Goal: Task Accomplishment & Management: Manage account settings

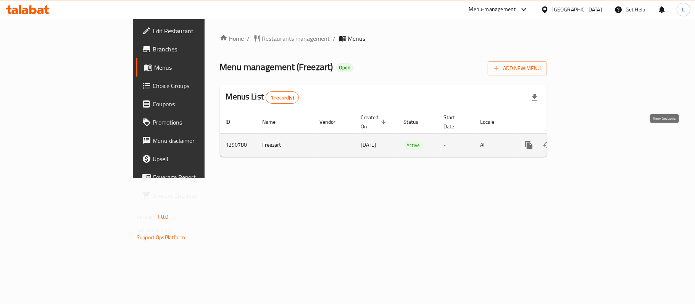
click at [593, 136] on link "enhanced table" at bounding box center [584, 145] width 18 height 18
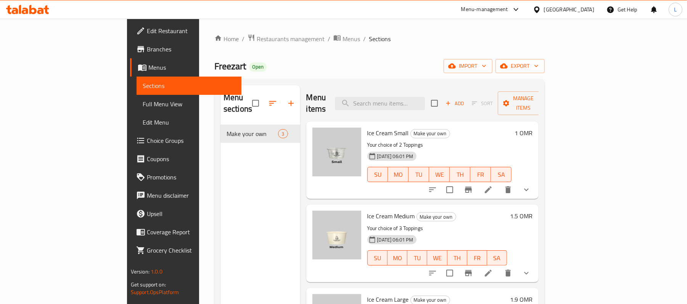
click at [143, 101] on span "Full Menu View" at bounding box center [189, 104] width 93 height 9
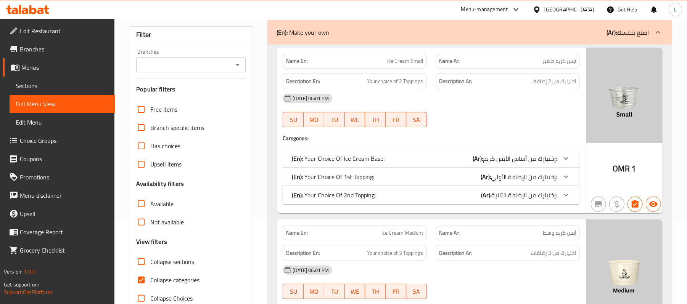
scroll to position [203, 0]
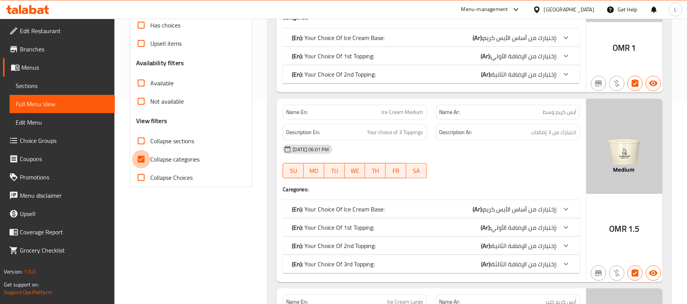
click at [142, 159] on input "Collapse categories" at bounding box center [141, 159] width 18 height 18
checkbox input "false"
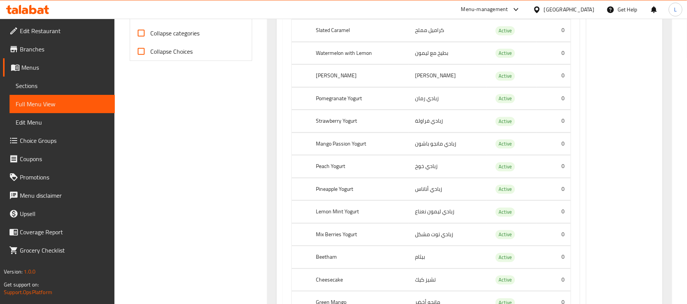
scroll to position [0, 0]
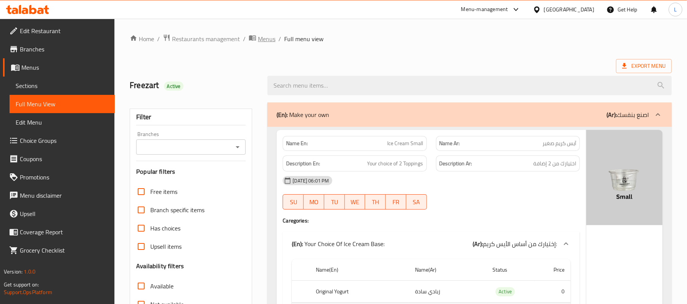
click at [263, 42] on span "Menus" at bounding box center [267, 38] width 18 height 9
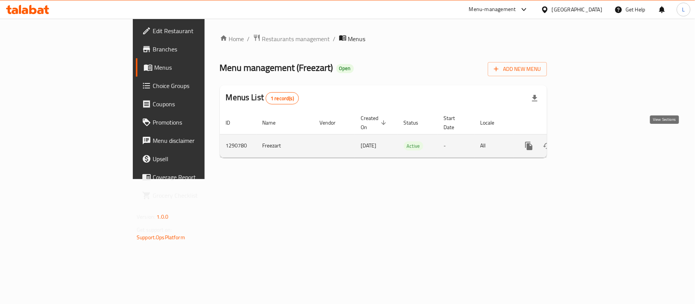
click at [593, 137] on link "enhanced table" at bounding box center [584, 146] width 18 height 18
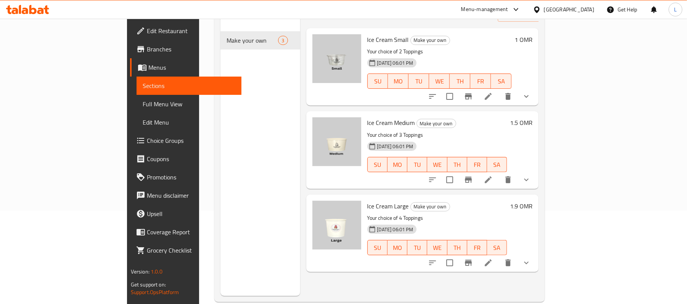
scroll to position [107, 0]
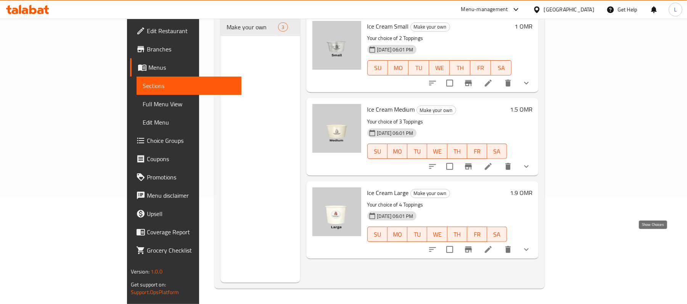
click at [531, 245] on icon "show more" at bounding box center [526, 249] width 9 height 9
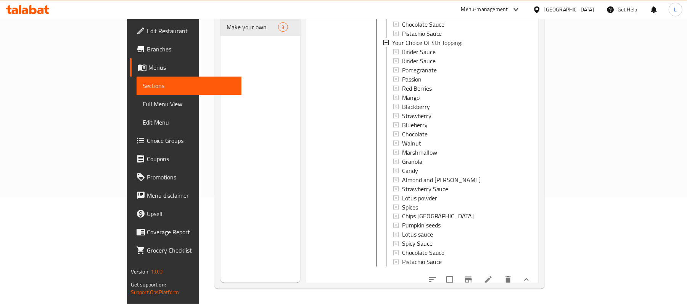
scroll to position [1074, 0]
drag, startPoint x: 44, startPoint y: 101, endPoint x: 78, endPoint y: 13, distance: 95.0
click at [143, 101] on span "Full Menu View" at bounding box center [189, 104] width 93 height 9
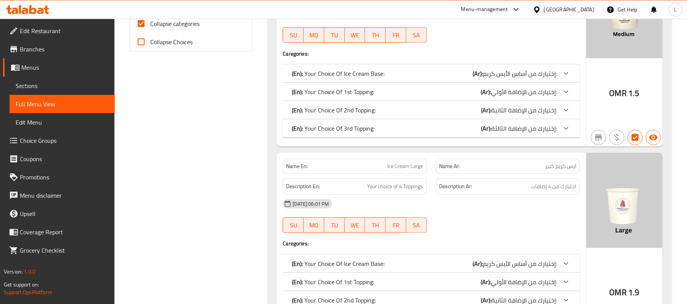
scroll to position [362, 0]
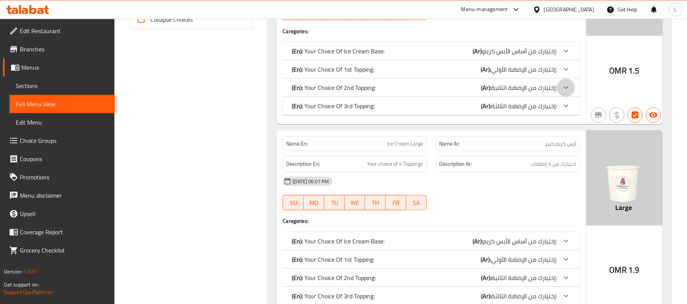
click at [571, 97] on div at bounding box center [566, 88] width 18 height 18
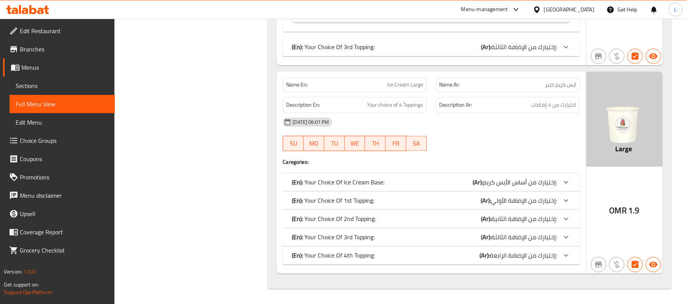
scroll to position [1052, 0]
click at [575, 203] on div at bounding box center [566, 201] width 18 height 18
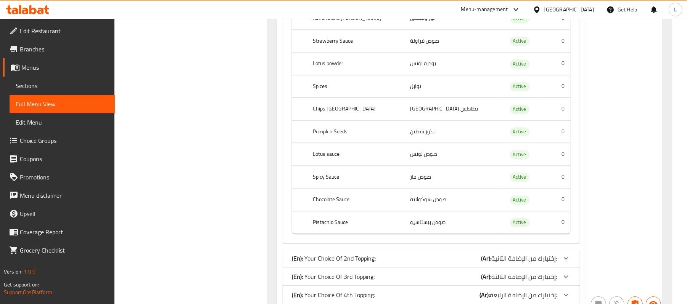
scroll to position [1635, 0]
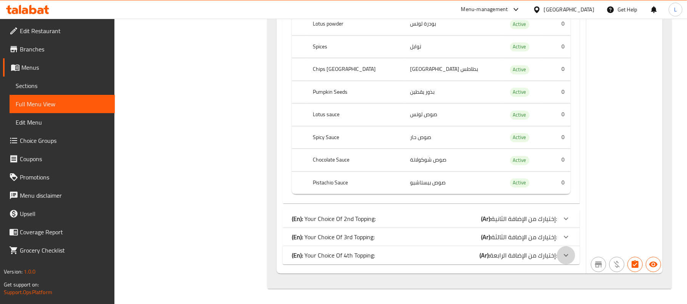
click at [563, 264] on div at bounding box center [566, 255] width 18 height 18
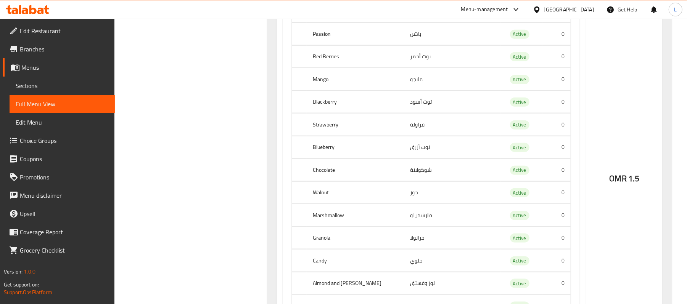
scroll to position [0, 0]
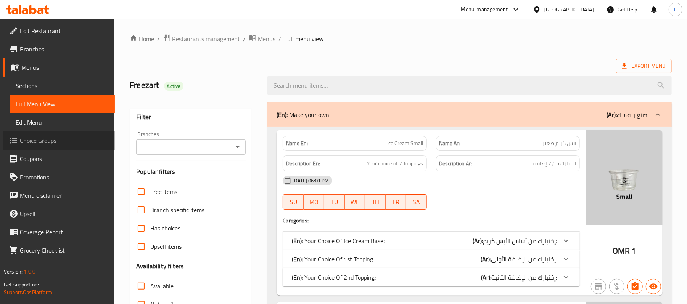
click at [45, 139] on span "Choice Groups" at bounding box center [64, 140] width 89 height 9
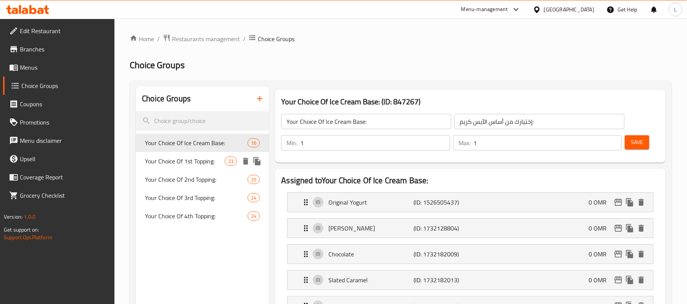
click at [182, 166] on span "Your Choice Of 1st Topping:" at bounding box center [185, 161] width 80 height 9
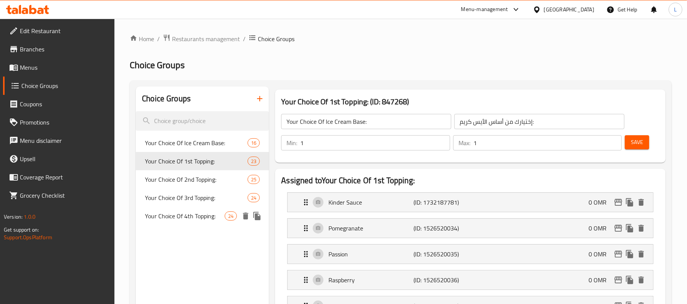
type input "Your Choice Of 1st Topping:"
type input "إختيارك من الإضافة الأولي:"
type input "0"
click at [197, 209] on div "Your Choice Of 4th Topping: 24" at bounding box center [202, 216] width 133 height 18
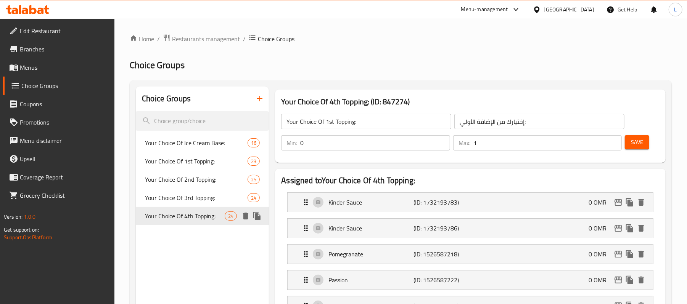
type input "Your Choice Of 4th Topping:"
type input "إختيارك من الإضافة الرابعة:"
type input "1"
click at [235, 37] on span "Restaurants management" at bounding box center [206, 38] width 68 height 9
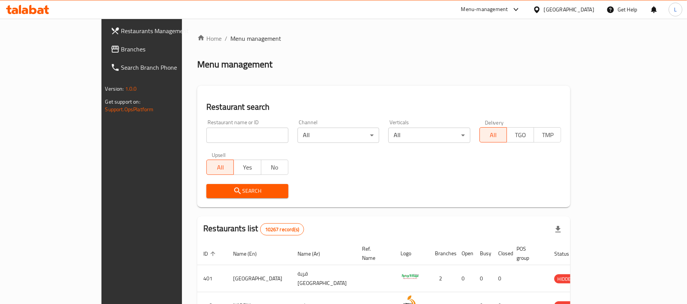
click at [121, 51] on span "Branches" at bounding box center [165, 49] width 89 height 9
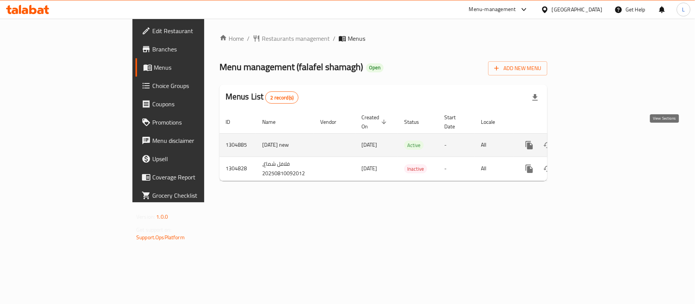
click at [593, 138] on link "enhanced table" at bounding box center [584, 145] width 18 height 18
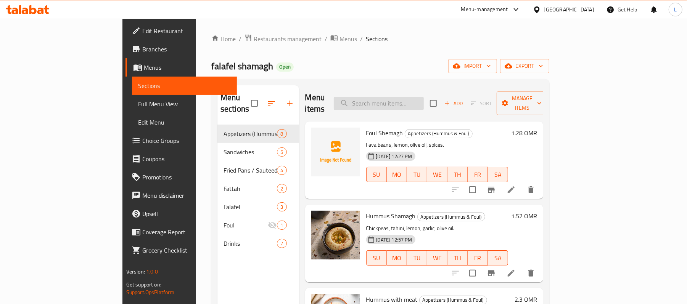
click at [398, 97] on input "search" at bounding box center [379, 103] width 90 height 13
paste input "Hummus Shemagh"
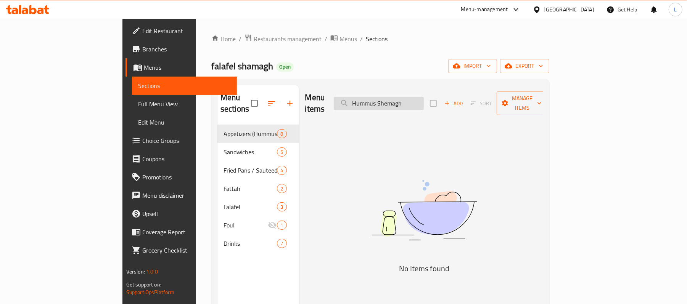
click at [399, 97] on input "Hummus Shemagh" at bounding box center [379, 103] width 90 height 13
click at [424, 97] on input "Hummus Shemagh" at bounding box center [379, 103] width 90 height 13
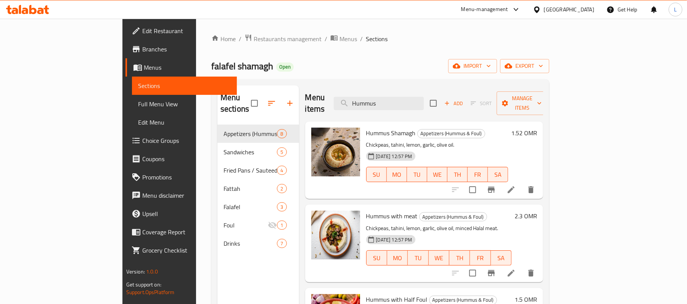
paste input "Shemagh"
drag, startPoint x: 426, startPoint y: 92, endPoint x: 325, endPoint y: 90, distance: 100.3
click at [325, 90] on div "Menu items Hummus Add Sort Manage items" at bounding box center [424, 103] width 238 height 36
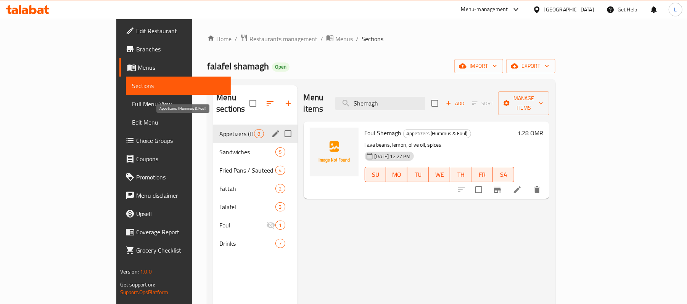
type input "Shemagh"
click at [219, 129] on span "Appetizers (Hummus & Foul)" at bounding box center [236, 133] width 35 height 9
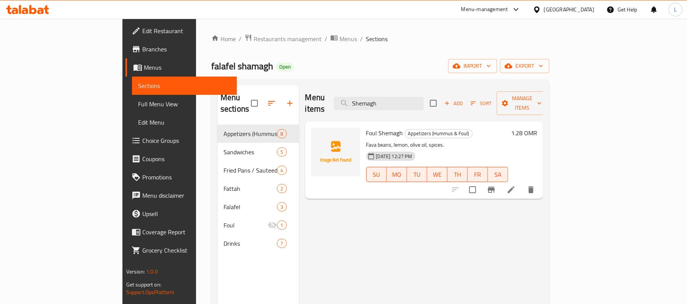
drag, startPoint x: 446, startPoint y: 102, endPoint x: 343, endPoint y: 106, distance: 103.5
click at [343, 106] on div "Menu items Shemagh Add Sort Manage items" at bounding box center [424, 103] width 238 height 36
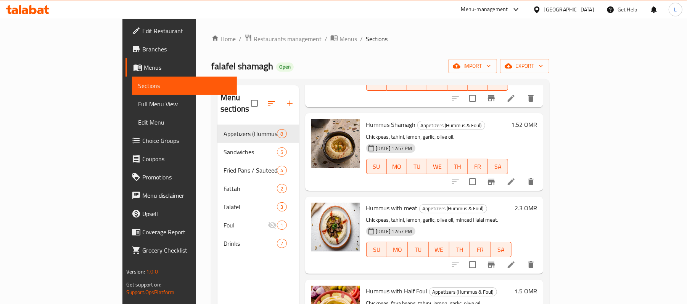
scroll to position [101, 0]
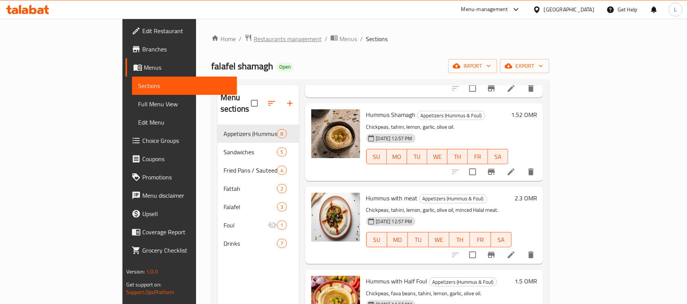
click at [254, 38] on span "Restaurants management" at bounding box center [288, 38] width 68 height 9
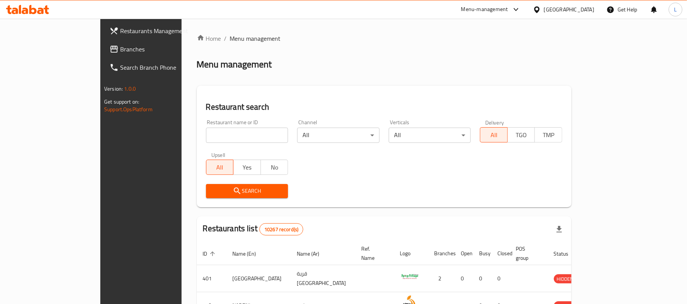
click at [588, 7] on div "[GEOGRAPHIC_DATA]" at bounding box center [569, 9] width 50 height 8
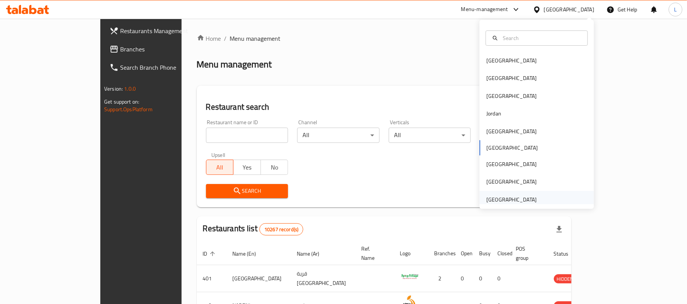
click at [497, 201] on div "[GEOGRAPHIC_DATA]" at bounding box center [511, 200] width 50 height 8
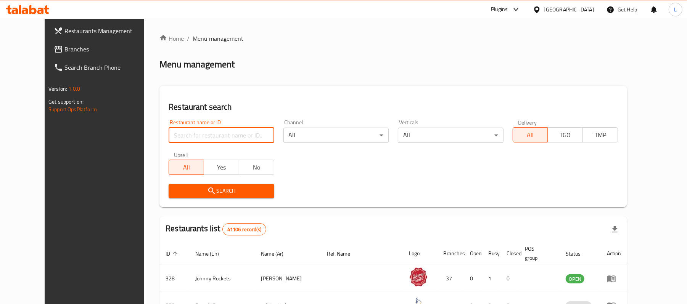
drag, startPoint x: 220, startPoint y: 135, endPoint x: 214, endPoint y: 141, distance: 8.4
click at [220, 135] on input "search" at bounding box center [221, 135] width 105 height 15
paste input "704562"
type input "704562"
click at [175, 189] on span "Search" at bounding box center [221, 192] width 93 height 10
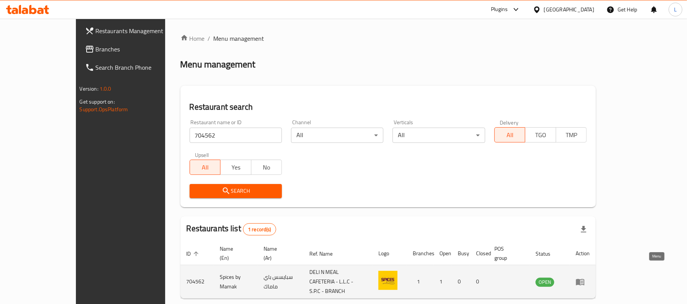
click at [584, 279] on icon "enhanced table" at bounding box center [580, 282] width 8 height 6
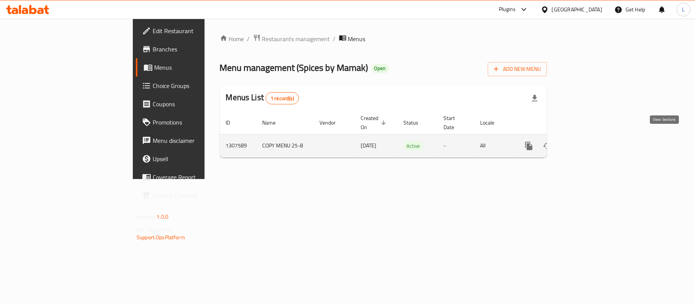
click at [593, 143] on link "enhanced table" at bounding box center [584, 146] width 18 height 18
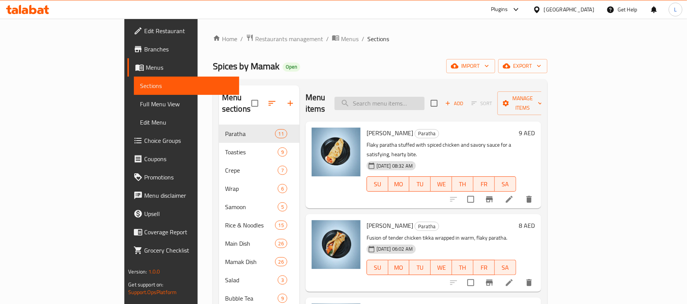
click at [405, 104] on input "search" at bounding box center [380, 103] width 90 height 13
paste input "cappuccino"
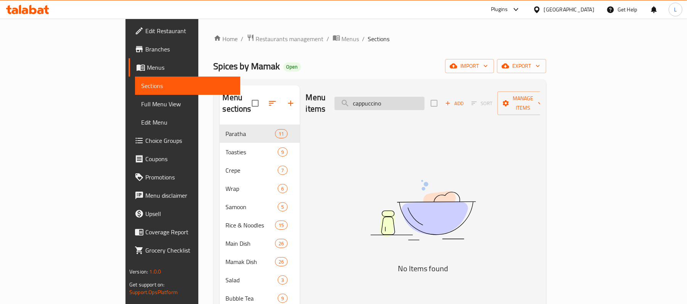
click at [425, 97] on input "cappuccino" at bounding box center [380, 103] width 90 height 13
type input "cappucci"
click at [264, 45] on div "Home / Restaurants management / Menus / Sections Spices by Mamak Open import ex…" at bounding box center [380, 249] width 333 height 430
click at [342, 37] on span "Menus" at bounding box center [351, 38] width 18 height 9
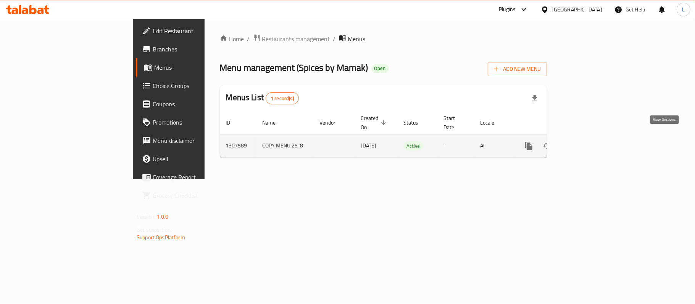
click at [588, 142] on icon "enhanced table" at bounding box center [583, 146] width 9 height 9
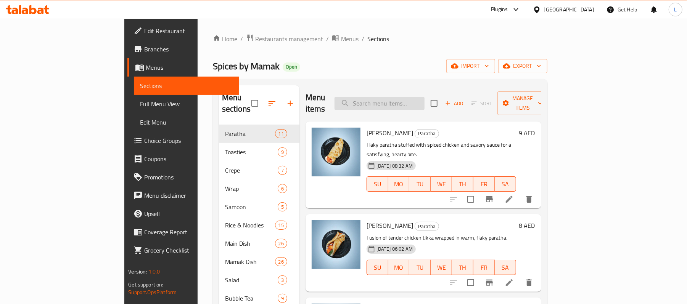
click at [425, 103] on input "search" at bounding box center [380, 103] width 90 height 13
paste input "cappuccino"
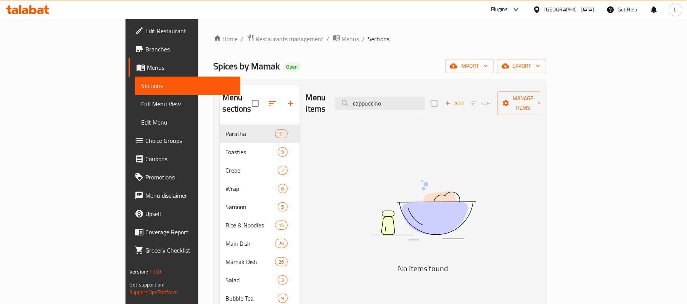
paste input "BIG EAT VEGGIE TOAST"
drag, startPoint x: 422, startPoint y: 106, endPoint x: 329, endPoint y: 102, distance: 93.2
click at [329, 102] on div "Menu items cappuccino Add Sort Manage items" at bounding box center [423, 103] width 234 height 36
drag, startPoint x: 418, startPoint y: 93, endPoint x: 328, endPoint y: 100, distance: 89.9
click at [328, 100] on div "Menu items BIG Add Sort Manage items" at bounding box center [423, 103] width 234 height 36
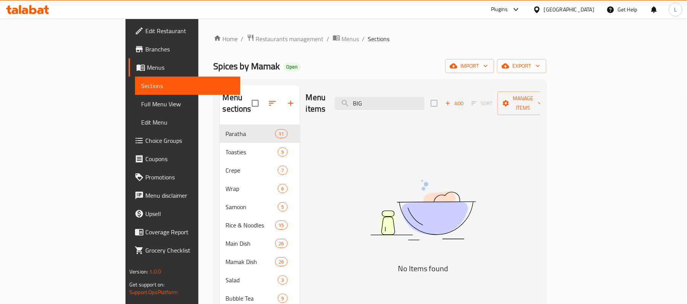
paste input "EAT VEGGIE TOAST"
drag, startPoint x: 440, startPoint y: 95, endPoint x: 340, endPoint y: 91, distance: 100.8
click at [340, 91] on div "Menu items BIG EAT VEGGIE TOAST Add Sort Manage items" at bounding box center [423, 103] width 234 height 36
paste input "chicken noodles"
drag, startPoint x: 430, startPoint y: 101, endPoint x: 287, endPoint y: 80, distance: 143.8
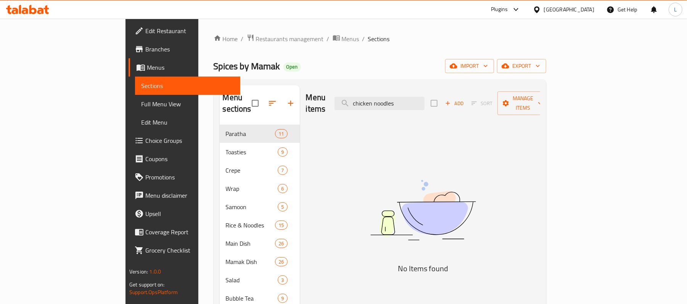
click at [287, 80] on div "Menu sections Paratha 11 Toasties 9 Crepe 7 Wrap 6 Samoon 5 Rice & Noodles 15 M…" at bounding box center [380, 271] width 333 height 384
drag, startPoint x: 419, startPoint y: 103, endPoint x: 327, endPoint y: 97, distance: 92.1
click at [327, 97] on div "Menu items chicken noodles Add Sort Manage items" at bounding box center [423, 103] width 234 height 36
click at [425, 97] on input "noodles" at bounding box center [380, 103] width 90 height 13
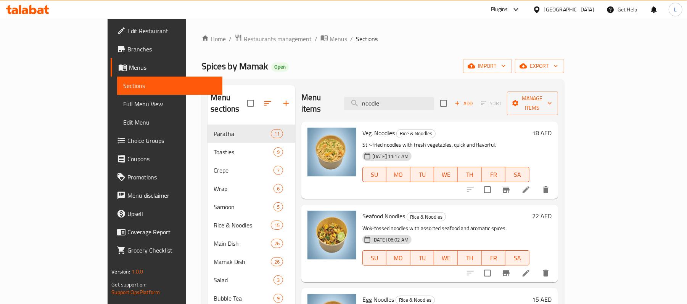
paste input "OMELETTE TOAST"
drag, startPoint x: 412, startPoint y: 103, endPoint x: 294, endPoint y: 101, distance: 118.7
click at [301, 101] on div "Menu items noodle Add Sort Manage items" at bounding box center [429, 103] width 257 height 36
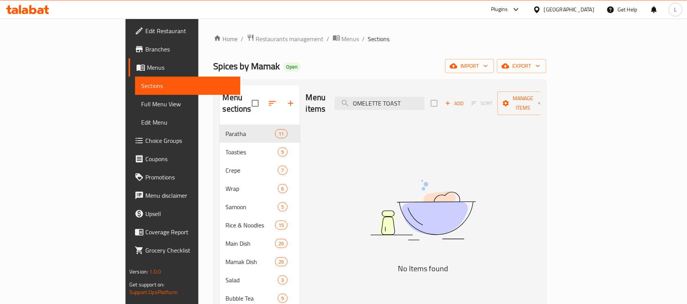
drag, startPoint x: 427, startPoint y: 101, endPoint x: 374, endPoint y: 104, distance: 53.5
click at [374, 104] on div "Menu items OMELETTE TOAST Add Sort Manage items" at bounding box center [423, 103] width 234 height 36
click at [402, 100] on input "TOAST" at bounding box center [380, 103] width 90 height 13
click at [401, 100] on input "TOAST" at bounding box center [380, 103] width 90 height 13
paste input "mix berry"
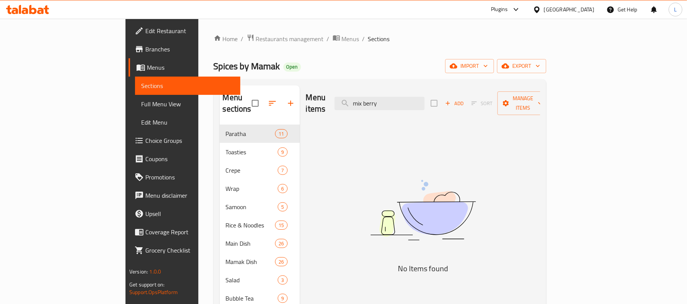
drag, startPoint x: 422, startPoint y: 101, endPoint x: 301, endPoint y: 93, distance: 120.8
click at [306, 93] on div "Menu items mix berry Add Sort Manage items" at bounding box center [423, 103] width 234 height 36
drag, startPoint x: 408, startPoint y: 103, endPoint x: 370, endPoint y: 101, distance: 38.6
click at [370, 101] on div "Menu items mix berry Add Sort Manage items" at bounding box center [423, 103] width 234 height 36
click at [414, 97] on input "mix berry" at bounding box center [380, 103] width 90 height 13
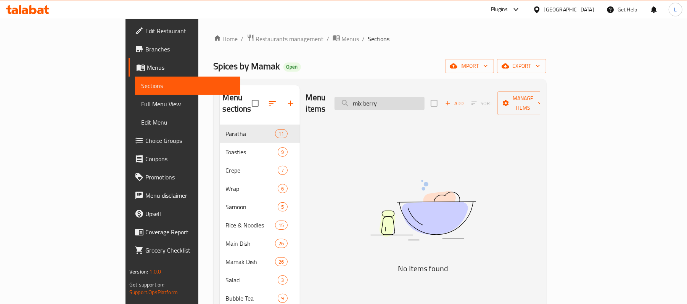
drag, startPoint x: 410, startPoint y: 98, endPoint x: 387, endPoint y: 100, distance: 23.0
click at [387, 100] on input "mix berry" at bounding box center [380, 103] width 90 height 13
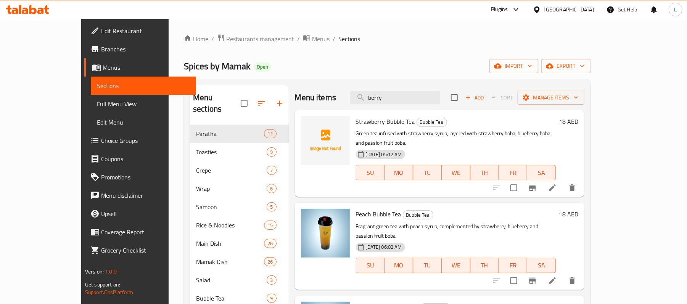
drag, startPoint x: 433, startPoint y: 92, endPoint x: 217, endPoint y: 95, distance: 216.7
click at [217, 95] on div "Menu sections Paratha 11 Toasties 9 Crepe 7 Wrap 6 Samoon 5 Rice & Noodles 15 M…" at bounding box center [387, 271] width 394 height 372
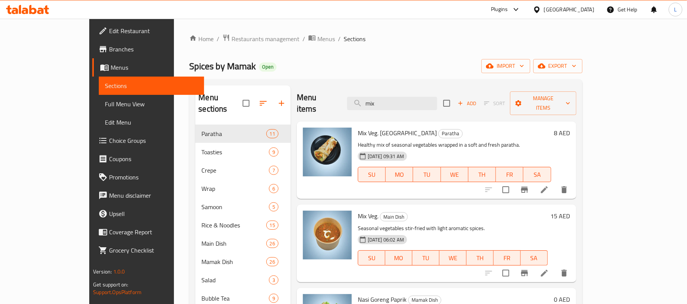
drag, startPoint x: 417, startPoint y: 100, endPoint x: 325, endPoint y: 97, distance: 91.6
click at [325, 97] on div "Menu items mix Add Sort Manage items" at bounding box center [437, 103] width 280 height 36
paste input "pakoda Paratha"
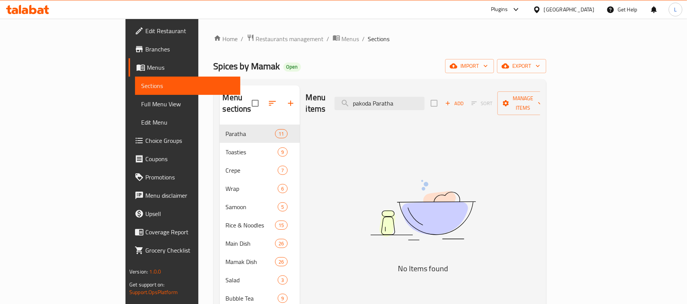
drag, startPoint x: 419, startPoint y: 96, endPoint x: 346, endPoint y: 96, distance: 72.9
click at [346, 96] on div "Menu items pakoda Paratha Add Sort Manage items" at bounding box center [423, 103] width 234 height 36
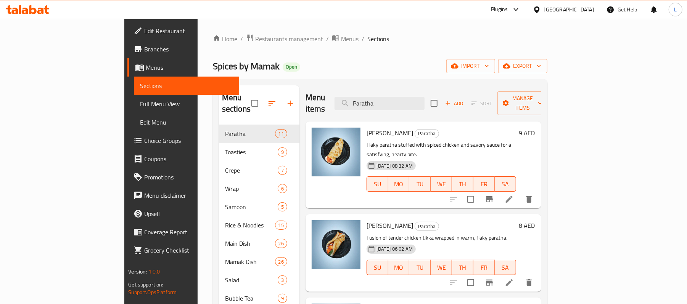
drag, startPoint x: 431, startPoint y: 92, endPoint x: 400, endPoint y: 107, distance: 34.3
click at [400, 107] on div "Menu items Paratha Add Sort Manage items" at bounding box center [424, 103] width 236 height 36
click at [417, 100] on input "Paratha" at bounding box center [380, 103] width 90 height 13
drag, startPoint x: 420, startPoint y: 98, endPoint x: 362, endPoint y: 97, distance: 57.6
click at [362, 97] on div "Menu items Paratha Add Sort Manage items" at bounding box center [424, 103] width 236 height 36
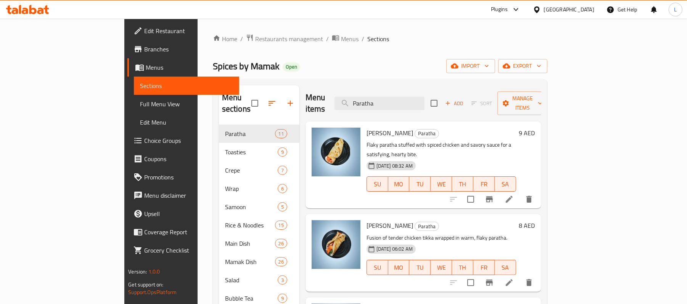
paste input "pako"
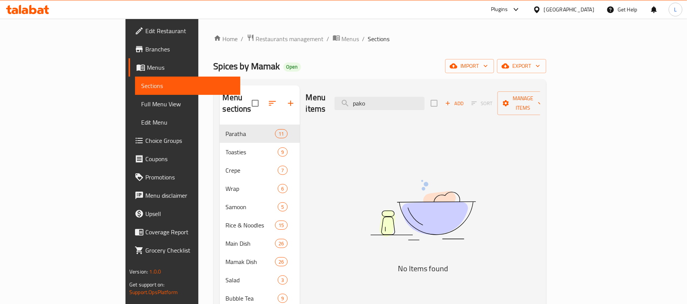
paste input "mocha"
drag, startPoint x: 423, startPoint y: 95, endPoint x: 345, endPoint y: 98, distance: 78.7
click at [345, 98] on div "Menu items mocha Add Sort Manage items" at bounding box center [423, 103] width 234 height 36
click at [420, 98] on input "mocha" at bounding box center [380, 103] width 90 height 13
drag, startPoint x: 414, startPoint y: 103, endPoint x: 348, endPoint y: 103, distance: 66.4
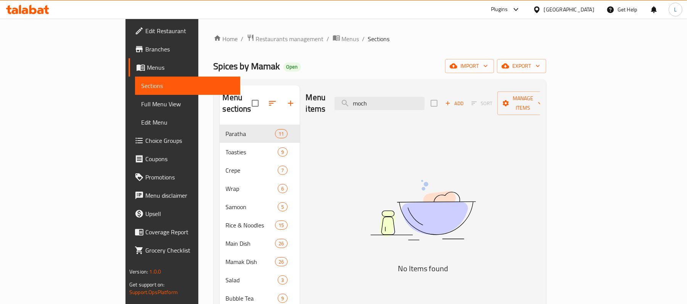
click at [351, 104] on div "Menu items moch Add Sort Manage items" at bounding box center [423, 103] width 234 height 36
paste input "coffee"
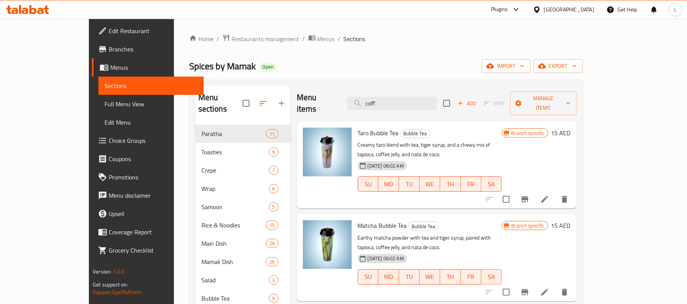
drag, startPoint x: 318, startPoint y: 106, endPoint x: 312, endPoint y: 102, distance: 7.0
click at [314, 105] on div "Menu items coff Add Sort Manage items" at bounding box center [437, 103] width 280 height 36
paste input "americano"
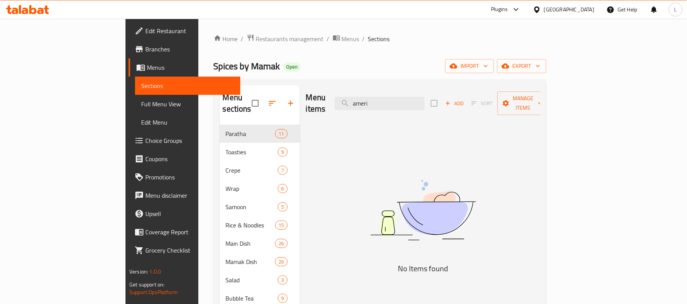
drag, startPoint x: 414, startPoint y: 98, endPoint x: 336, endPoint y: 89, distance: 78.8
click at [333, 92] on div "Menu items ameri Add Sort Manage items" at bounding box center [423, 103] width 234 height 36
paste input "beef noodles"
drag, startPoint x: 413, startPoint y: 98, endPoint x: 360, endPoint y: 105, distance: 53.0
click at [360, 105] on div "Menu items beef noodles Add Sort Manage items" at bounding box center [423, 103] width 234 height 36
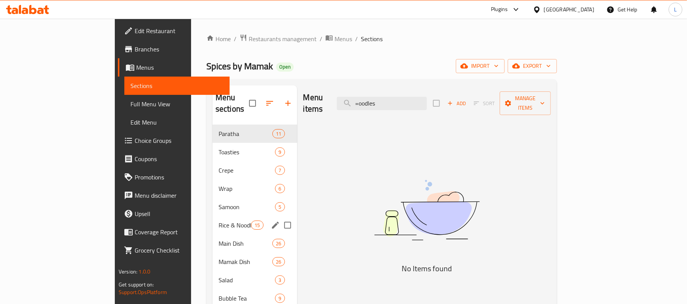
type input "=oodles"
click at [213, 216] on div "Rice & Noodles 15" at bounding box center [255, 225] width 85 height 18
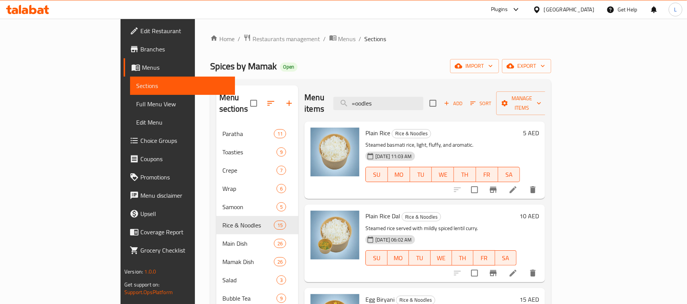
drag, startPoint x: 446, startPoint y: 99, endPoint x: 325, endPoint y: 101, distance: 120.2
click at [326, 101] on div "Menu items =oodles Add Sort Manage items" at bounding box center [424, 103] width 241 height 36
paste input "beef noodles"
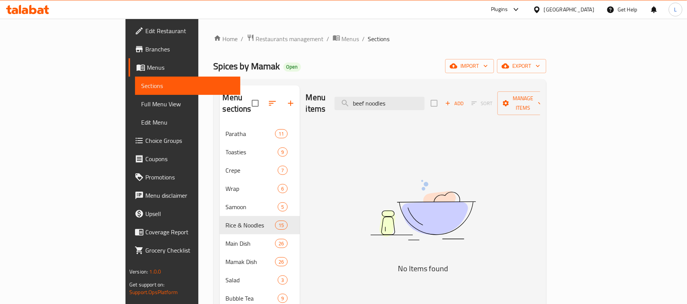
drag, startPoint x: 411, startPoint y: 97, endPoint x: 478, endPoint y: 100, distance: 68.0
click at [478, 100] on div "Menu items beef noodles Add Sort Manage items" at bounding box center [423, 103] width 234 height 36
type input "beef"
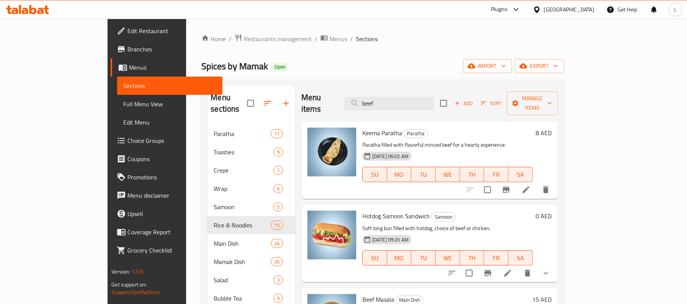
drag, startPoint x: 415, startPoint y: 94, endPoint x: 188, endPoint y: 174, distance: 241.6
click at [344, 97] on div "Menu items beef Add Sort Manage items" at bounding box center [429, 103] width 257 height 36
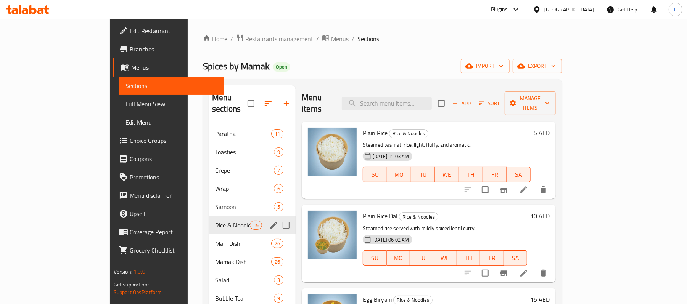
click at [209, 220] on div "Rice & Noodles 15" at bounding box center [252, 225] width 87 height 18
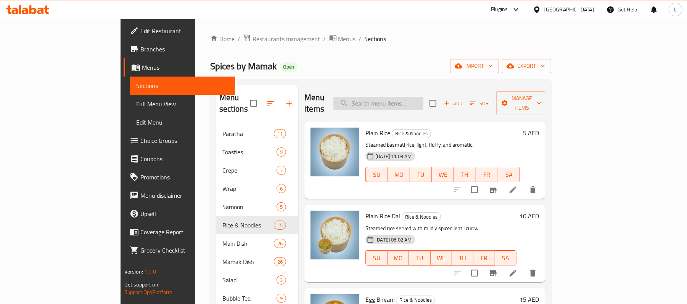
click at [423, 97] on input "search" at bounding box center [378, 103] width 90 height 13
paste input "spanish latte"
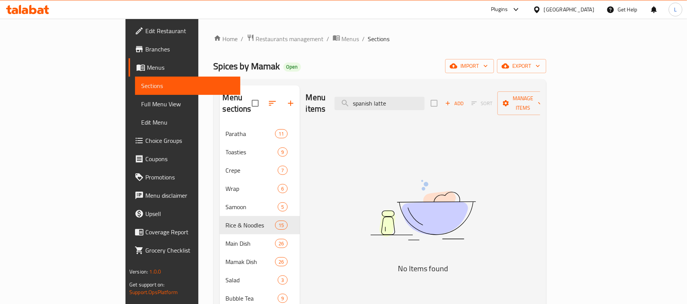
drag, startPoint x: 420, startPoint y: 98, endPoint x: 362, endPoint y: 97, distance: 58.4
click at [362, 97] on div "Menu items spanish latte Add Sort Manage items" at bounding box center [423, 103] width 234 height 36
click at [425, 100] on input "latte" at bounding box center [380, 103] width 90 height 13
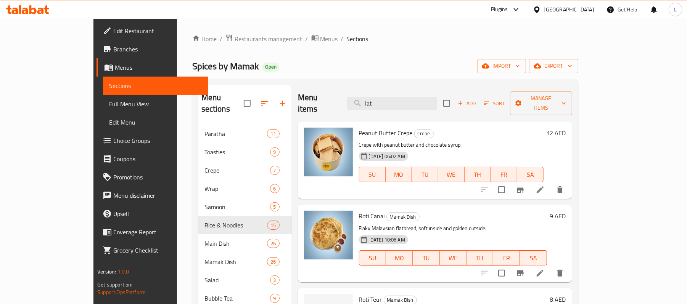
paste input "hot chocolate"
drag, startPoint x: 423, startPoint y: 100, endPoint x: 307, endPoint y: 103, distance: 116.8
click at [307, 103] on div "Menu items lat Add Sort Manage items" at bounding box center [435, 103] width 274 height 36
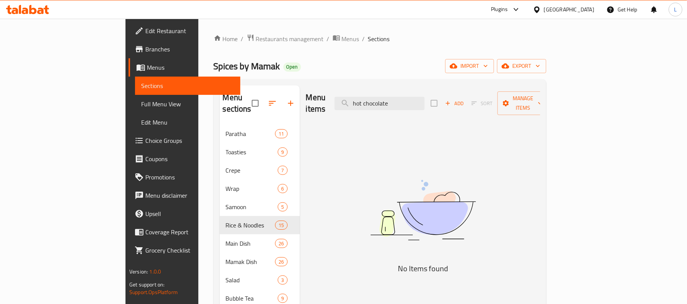
drag, startPoint x: 409, startPoint y: 97, endPoint x: 306, endPoint y: 99, distance: 103.0
click at [307, 99] on div "Menu items hot chocolate Add Sort Manage items" at bounding box center [423, 103] width 234 height 36
paste input "karak tea"
drag, startPoint x: 365, startPoint y: 100, endPoint x: 338, endPoint y: 101, distance: 27.5
click at [338, 101] on div "Menu items chocolate Add Sort Manage items" at bounding box center [423, 103] width 234 height 36
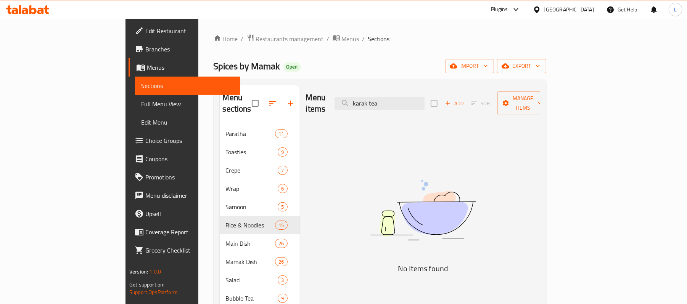
drag, startPoint x: 415, startPoint y: 103, endPoint x: 344, endPoint y: 101, distance: 71.4
click at [344, 101] on div "Menu items karak tea Add Sort Manage items" at bounding box center [423, 103] width 234 height 36
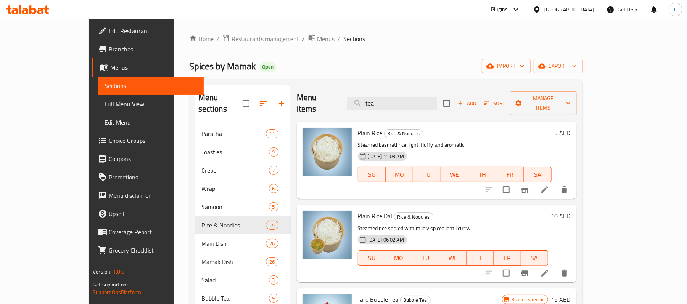
drag, startPoint x: 417, startPoint y: 95, endPoint x: 301, endPoint y: 103, distance: 116.6
click at [301, 103] on div "Menu items tea Add Sort Manage items" at bounding box center [437, 103] width 280 height 36
paste input "murtabak"
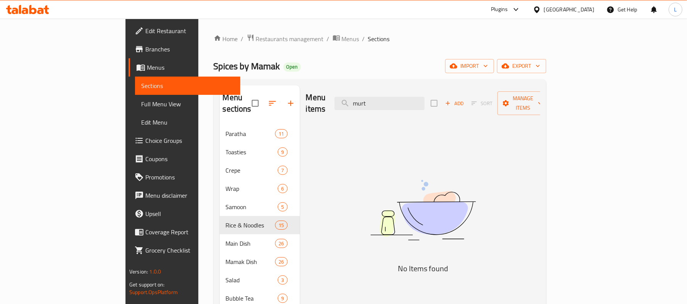
drag, startPoint x: 433, startPoint y: 99, endPoint x: 320, endPoint y: 96, distance: 113.0
click at [315, 100] on div "Menu items murt Add Sort Manage items" at bounding box center [423, 103] width 234 height 36
paste input "lemon ice tea"
drag, startPoint x: 425, startPoint y: 100, endPoint x: 324, endPoint y: 84, distance: 102.4
click at [324, 84] on div "Menu sections Paratha 11 Toasties 9 Crepe 7 Wrap 6 Samoon 5 Rice & Noodles 15 M…" at bounding box center [380, 271] width 333 height 384
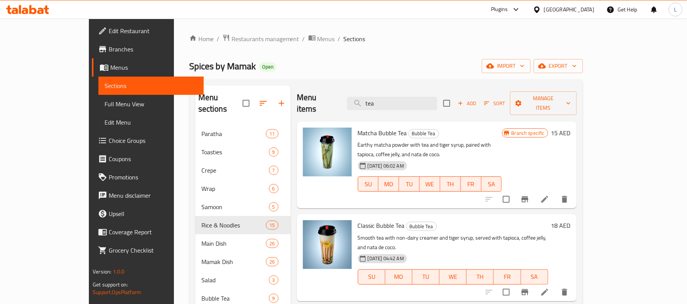
drag, startPoint x: 414, startPoint y: 102, endPoint x: 336, endPoint y: 103, distance: 78.2
click at [337, 103] on div "Menu items tea Add Sort Manage items" at bounding box center [437, 103] width 280 height 36
paste input "latte"
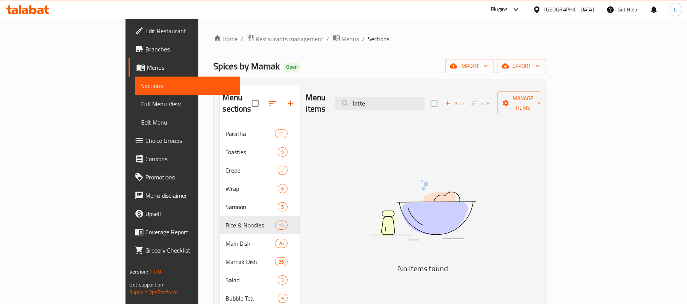
paste input "hot choco"
drag, startPoint x: 426, startPoint y: 100, endPoint x: 336, endPoint y: 99, distance: 89.3
click at [336, 99] on div "Menu items hot choco Add Sort Manage items" at bounding box center [423, 103] width 234 height 36
click at [422, 98] on input "hot choco" at bounding box center [380, 103] width 90 height 13
click at [420, 98] on input "hot choco" at bounding box center [380, 103] width 90 height 13
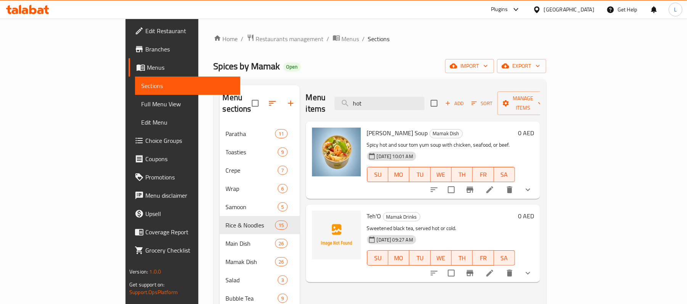
click at [379, 102] on div "Menu items hot Add Sort Manage items" at bounding box center [423, 103] width 234 height 36
paste input "nutella TOAST"
drag, startPoint x: 431, startPoint y: 105, endPoint x: 338, endPoint y: 99, distance: 93.2
click at [331, 103] on div "Menu items hot Add Sort Manage items" at bounding box center [423, 103] width 234 height 36
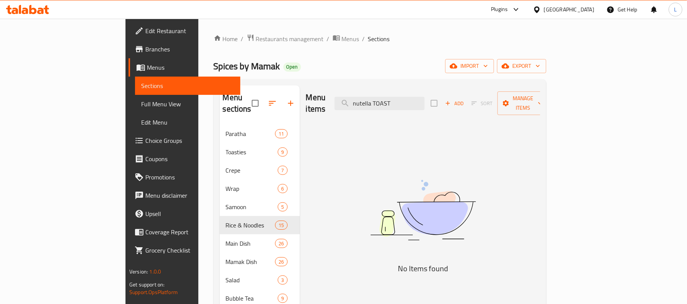
drag, startPoint x: 417, startPoint y: 98, endPoint x: 333, endPoint y: 89, distance: 84.8
click at [333, 89] on div "Menu items nutella TOAST Add Sort Manage items" at bounding box center [423, 103] width 234 height 36
drag, startPoint x: 452, startPoint y: 91, endPoint x: 420, endPoint y: 84, distance: 32.3
click at [348, 98] on div "Menu items TOAST Add Sort Manage items" at bounding box center [423, 103] width 234 height 36
drag, startPoint x: 428, startPoint y: 102, endPoint x: 364, endPoint y: 97, distance: 64.3
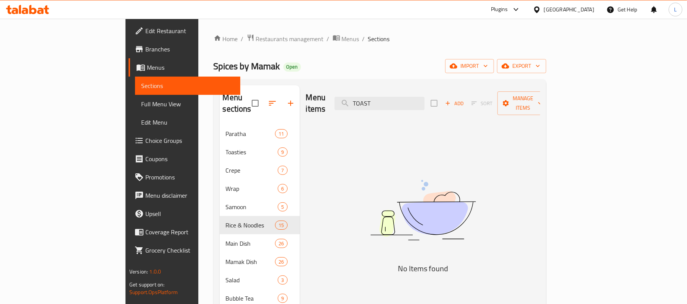
click at [364, 97] on div "Menu items TOAST Add Sort Manage items" at bounding box center [423, 103] width 234 height 36
paste input "BANANA Paratha"
drag, startPoint x: 421, startPoint y: 97, endPoint x: 472, endPoint y: 87, distance: 51.3
click at [472, 87] on div "Menu items BANANA Paratha Add Sort Manage items" at bounding box center [423, 103] width 234 height 36
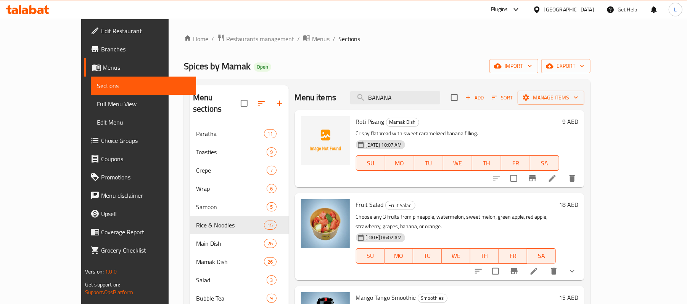
drag, startPoint x: 427, startPoint y: 95, endPoint x: 337, endPoint y: 97, distance: 90.1
click at [337, 97] on div "Menu items BANANA Add Sort Manage items" at bounding box center [440, 97] width 290 height 25
paste input "nuggets Paratha"
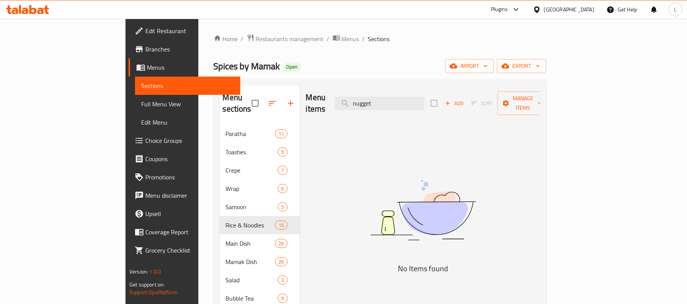
drag, startPoint x: 434, startPoint y: 92, endPoint x: 327, endPoint y: 90, distance: 107.2
click at [306, 97] on div "Menu items nugget Add Sort Manage items" at bounding box center [423, 103] width 234 height 36
paste input "lemon mojito"
drag, startPoint x: 417, startPoint y: 96, endPoint x: 315, endPoint y: 102, distance: 102.8
click at [315, 102] on div "Menu items lemon mojito Add Sort Manage items" at bounding box center [423, 103] width 234 height 36
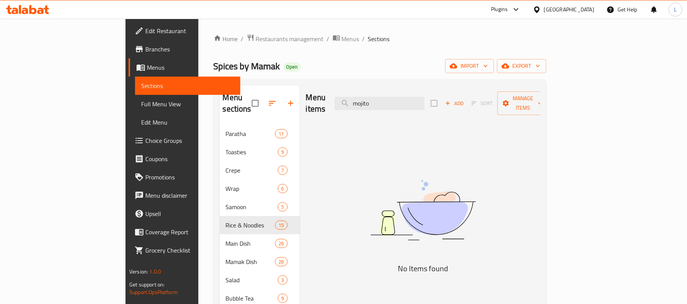
type input "mojito"
click at [141, 105] on span "Full Menu View" at bounding box center [187, 104] width 93 height 9
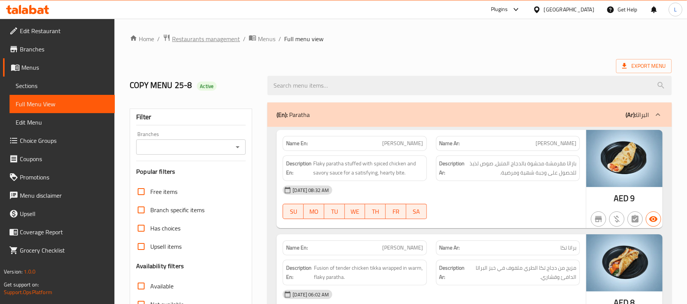
click at [225, 43] on span "Restaurants management" at bounding box center [206, 38] width 68 height 9
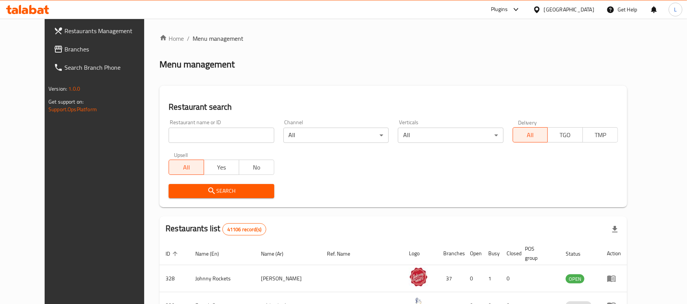
click at [574, 8] on div "[GEOGRAPHIC_DATA]" at bounding box center [569, 9] width 50 height 8
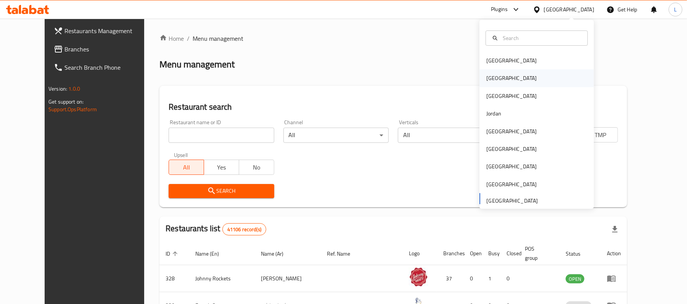
click at [487, 79] on div "[GEOGRAPHIC_DATA]" at bounding box center [511, 78] width 50 height 8
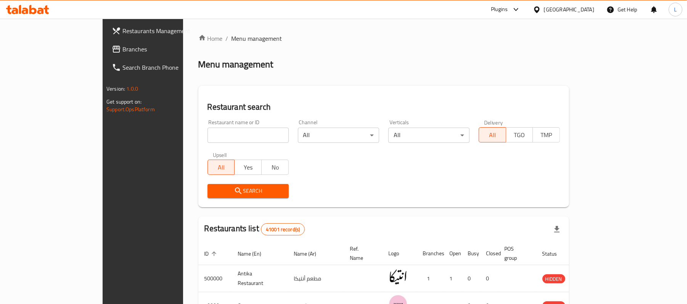
click at [208, 132] on input "search" at bounding box center [248, 135] width 81 height 15
paste input ":508319"
type input ":508319"
click at [214, 194] on span "Search" at bounding box center [248, 192] width 69 height 10
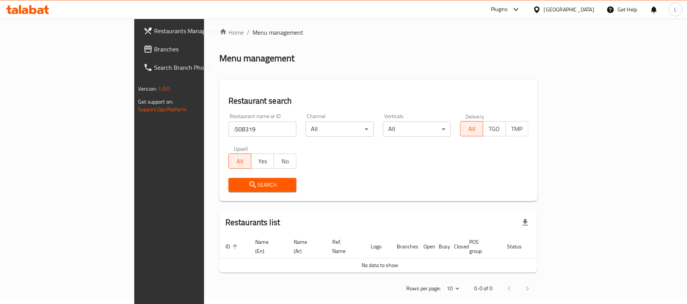
scroll to position [8, 0]
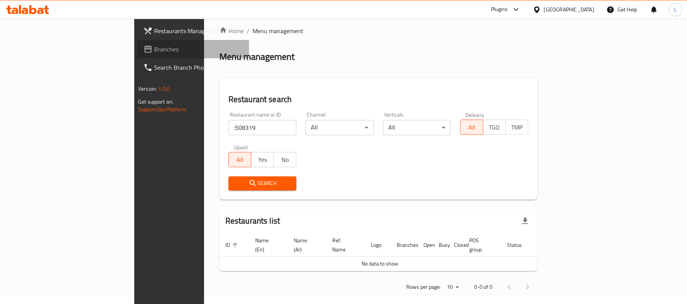
click at [154, 45] on span "Branches" at bounding box center [198, 49] width 89 height 9
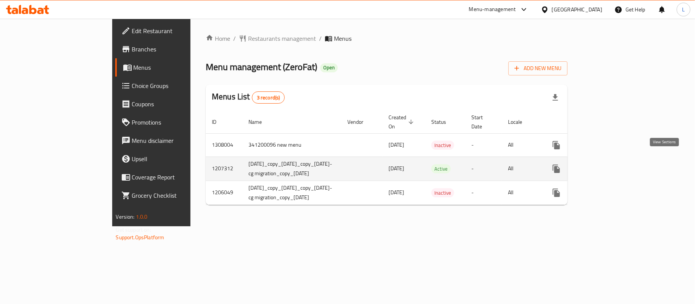
click at [616, 164] on icon "enhanced table" at bounding box center [611, 168] width 9 height 9
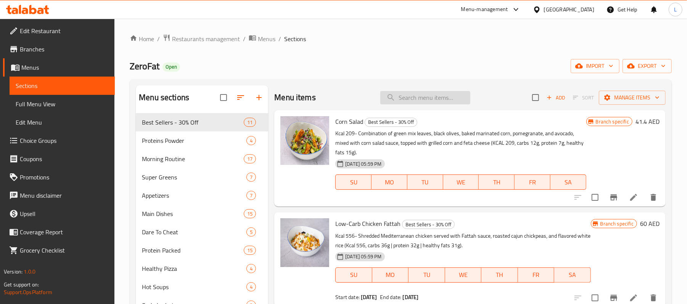
click at [409, 92] on input "search" at bounding box center [425, 97] width 90 height 13
paste input "Hot Coffee"
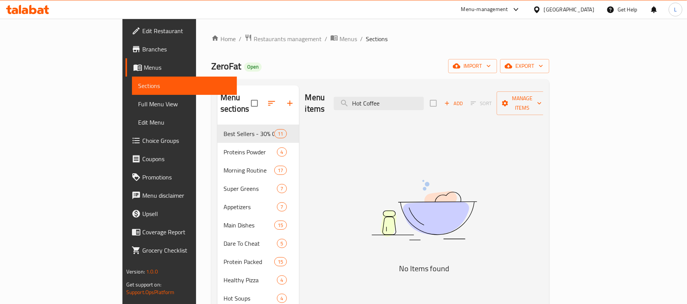
paste input "Iced"
drag, startPoint x: 435, startPoint y: 99, endPoint x: 301, endPoint y: 104, distance: 134.4
click at [305, 104] on div "Menu items Iced Coffee Add Sort Manage items" at bounding box center [424, 103] width 238 height 36
type input "Iced Coffee"
